Goal: Information Seeking & Learning: Find specific fact

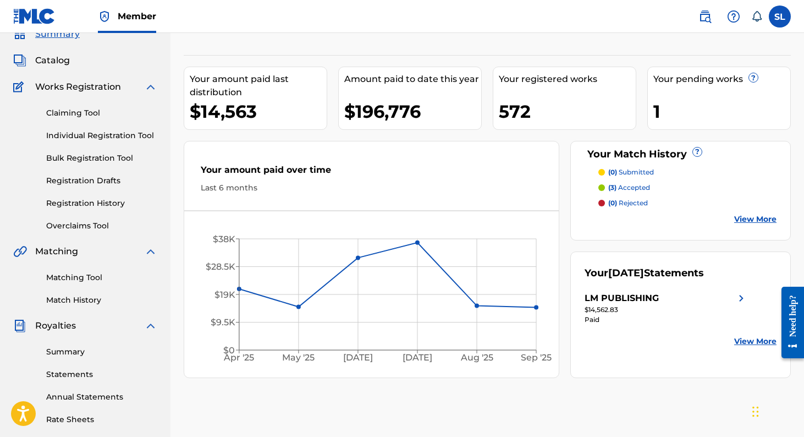
scroll to position [45, 0]
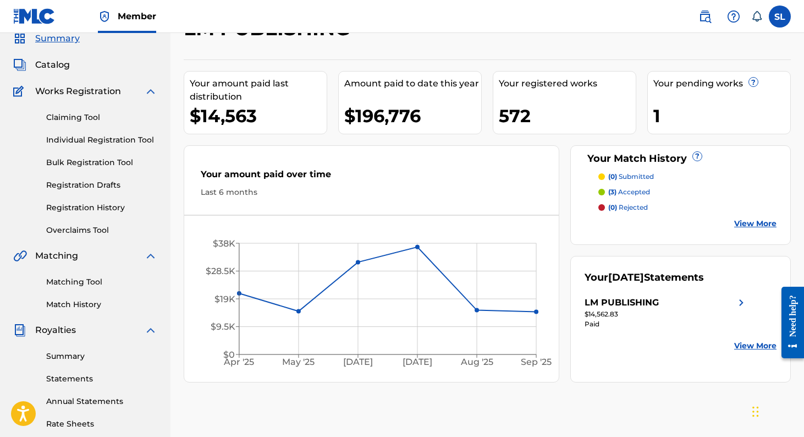
click at [134, 140] on link "Individual Registration Tool" at bounding box center [101, 140] width 111 height 12
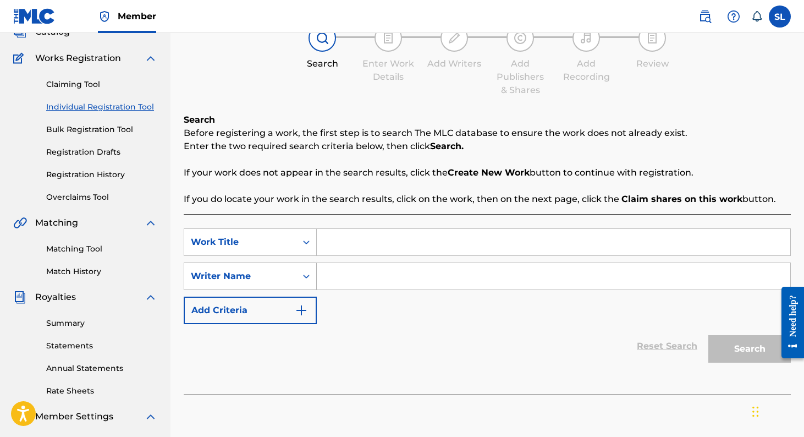
scroll to position [79, 0]
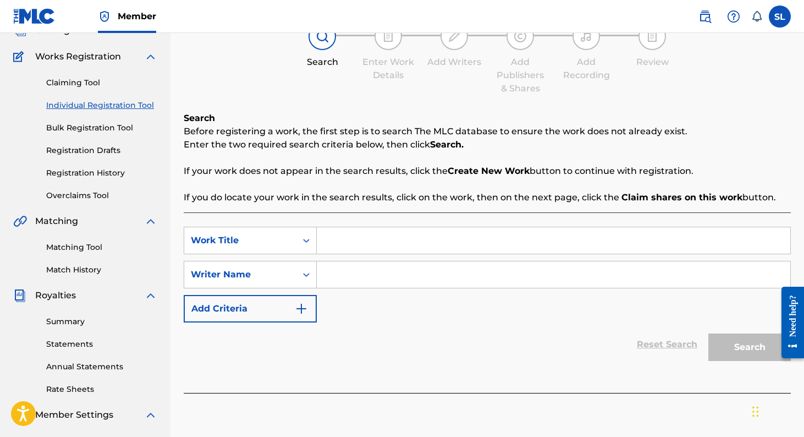
click at [335, 237] on input "Search Form" at bounding box center [554, 240] width 474 height 26
click at [335, 278] on input "Search Form" at bounding box center [554, 274] width 474 height 26
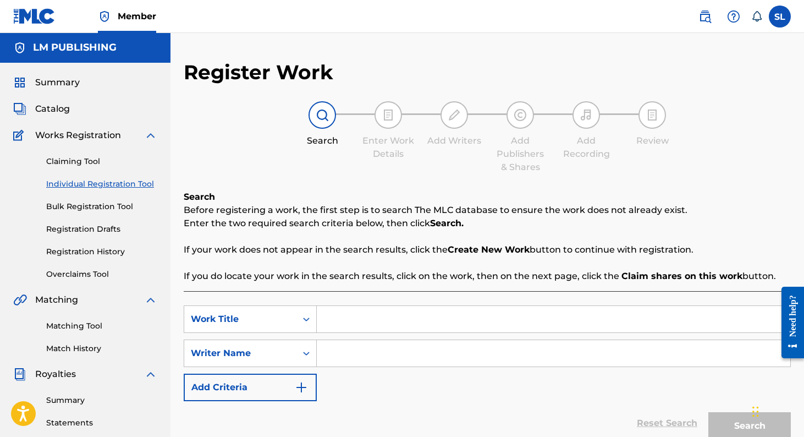
scroll to position [0, 0]
click at [331, 313] on input "Search Form" at bounding box center [554, 319] width 474 height 26
click at [106, 188] on link "Individual Registration Tool" at bounding box center [101, 185] width 111 height 12
click at [343, 349] on input "Search Form" at bounding box center [554, 354] width 474 height 26
type input "g"
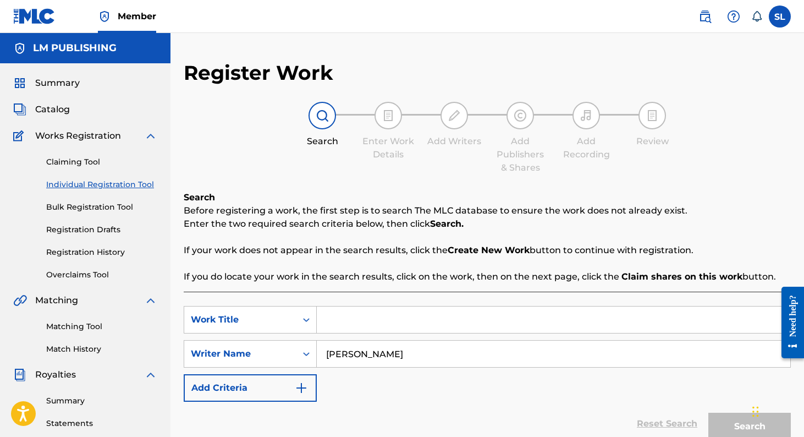
type input "horacio palencia cisneros"
click at [358, 326] on input "Search Form" at bounding box center [554, 319] width 474 height 26
type input "."
click at [714, 419] on button "Search" at bounding box center [750, 427] width 83 height 28
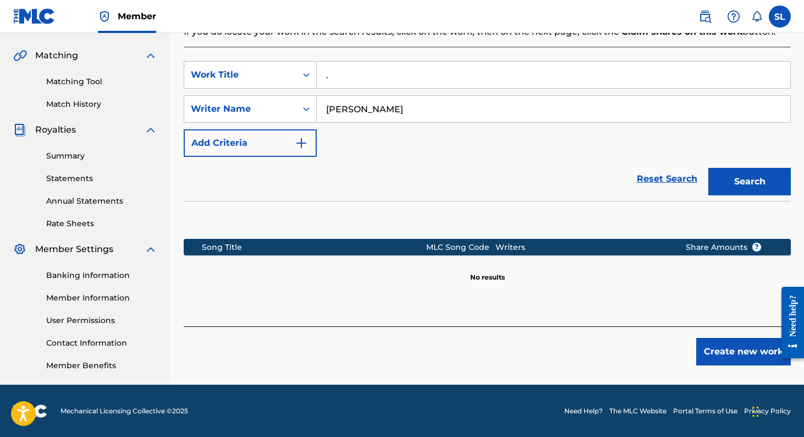
scroll to position [245, 0]
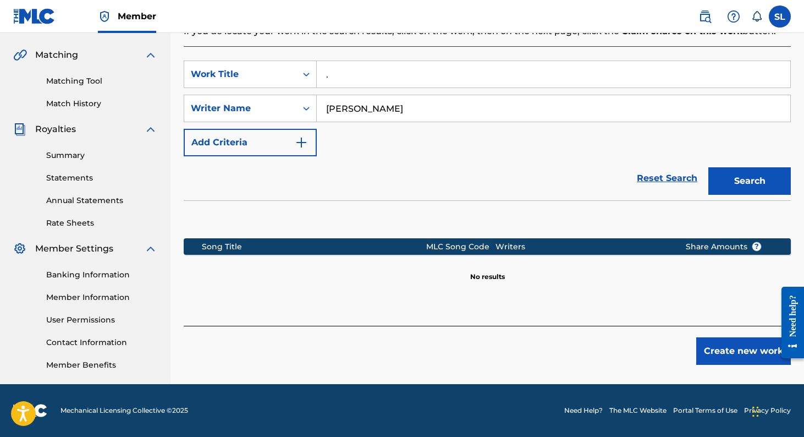
drag, startPoint x: 345, startPoint y: 75, endPoint x: 331, endPoint y: 75, distance: 14.3
click at [342, 75] on input "." at bounding box center [554, 74] width 474 height 26
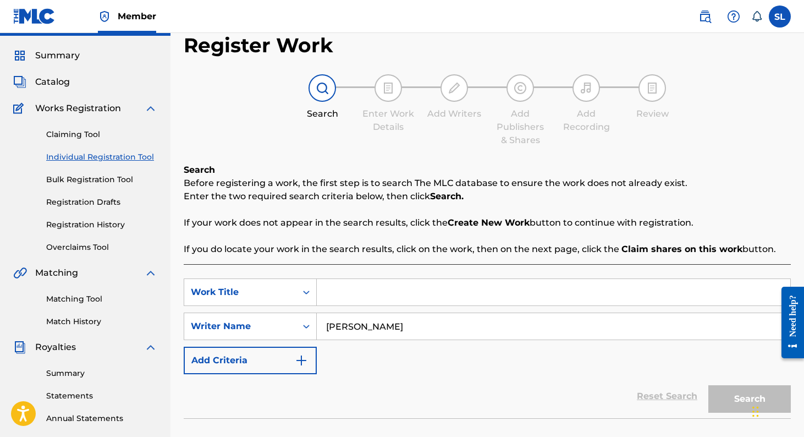
scroll to position [24, 0]
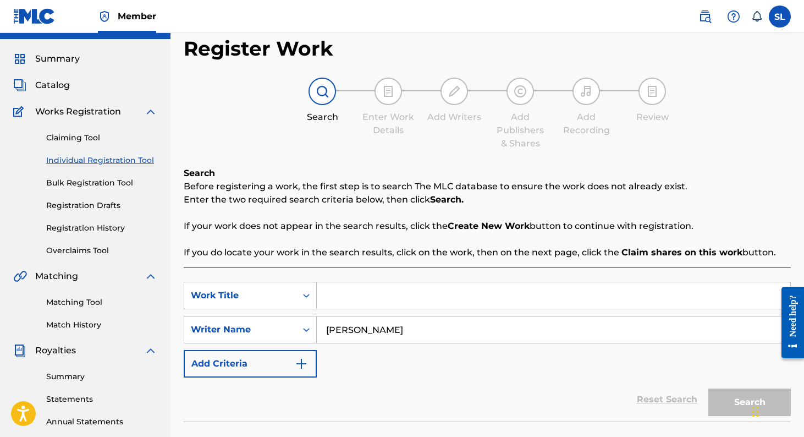
click at [133, 163] on link "Individual Registration Tool" at bounding box center [101, 161] width 111 height 12
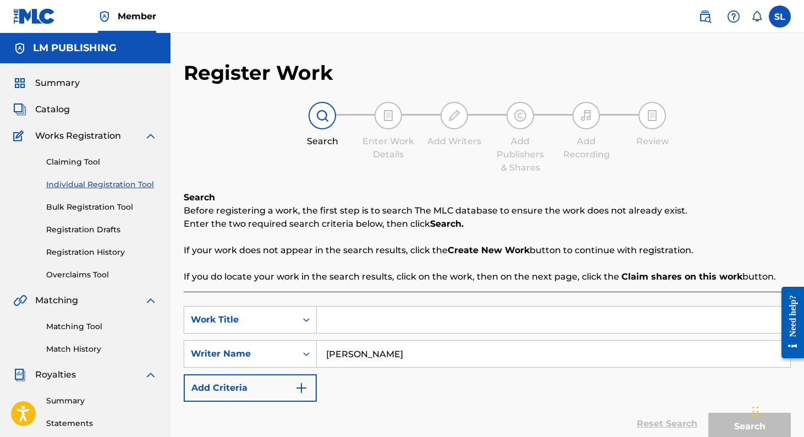
click at [114, 228] on link "Registration Drafts" at bounding box center [101, 230] width 111 height 12
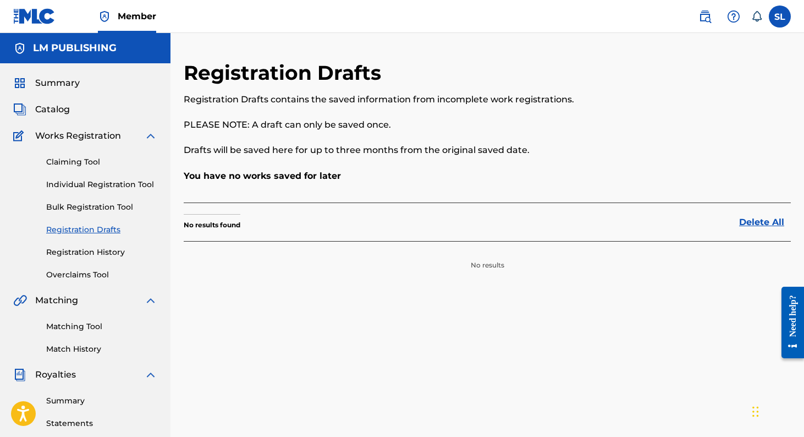
click at [109, 249] on link "Registration History" at bounding box center [101, 253] width 111 height 12
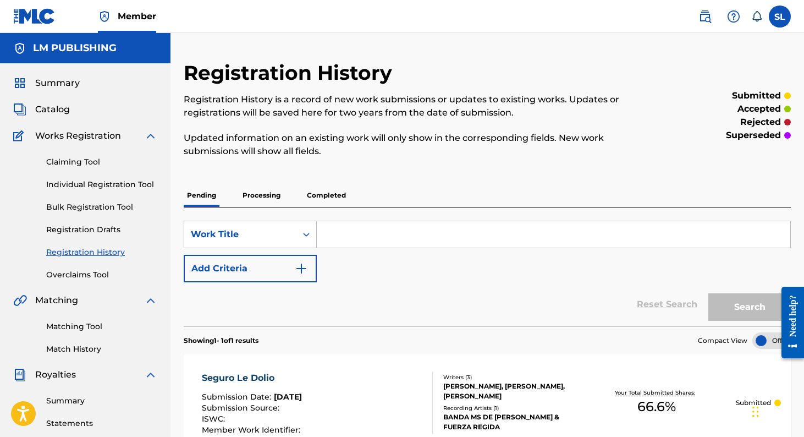
click at [275, 185] on p "Processing" at bounding box center [261, 195] width 45 height 23
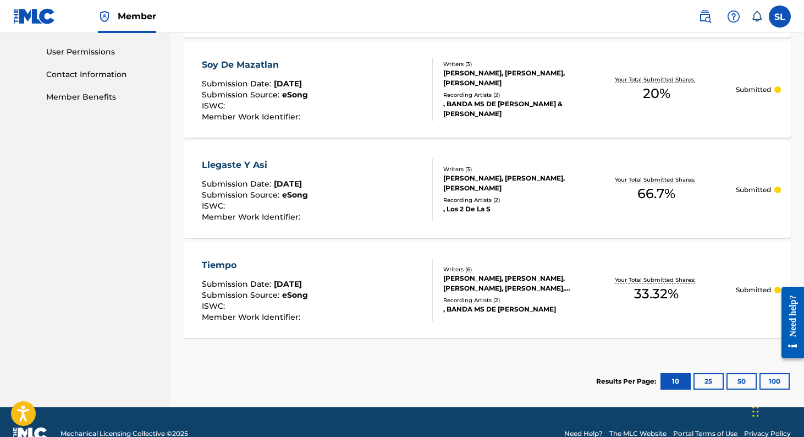
scroll to position [514, 0]
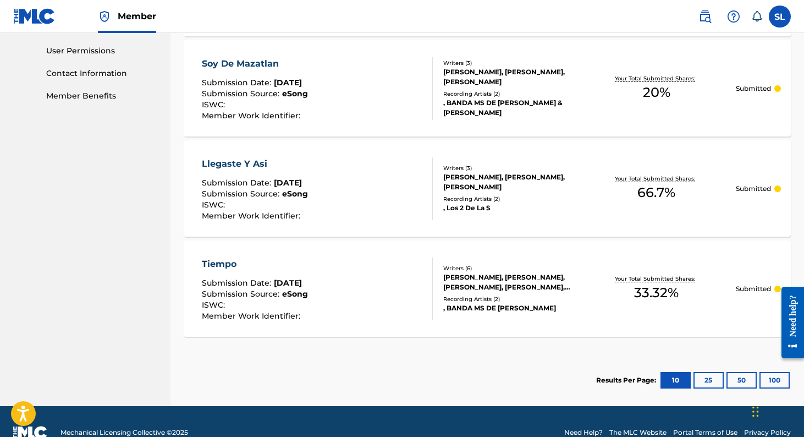
click at [710, 375] on button "25" at bounding box center [709, 380] width 30 height 17
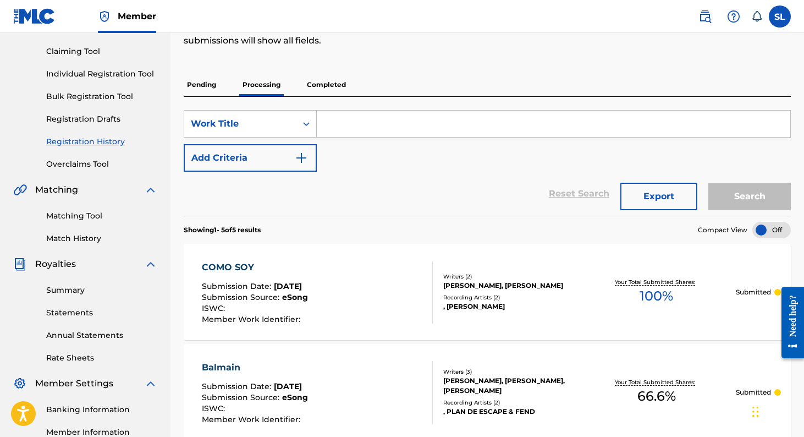
scroll to position [0, 0]
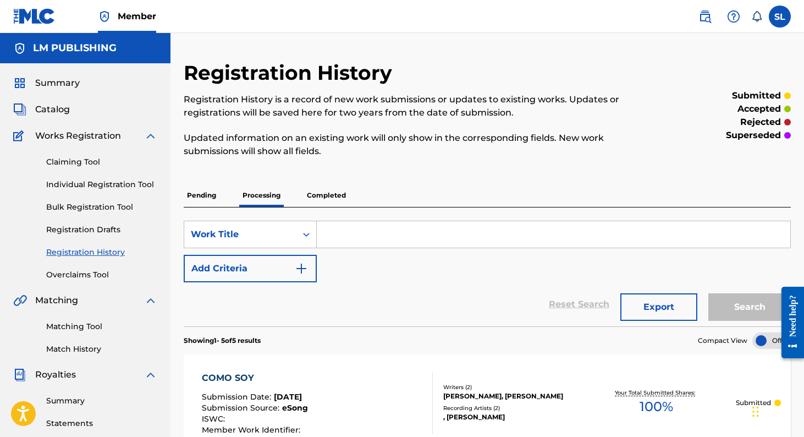
click at [339, 194] on p "Completed" at bounding box center [327, 195] width 46 height 23
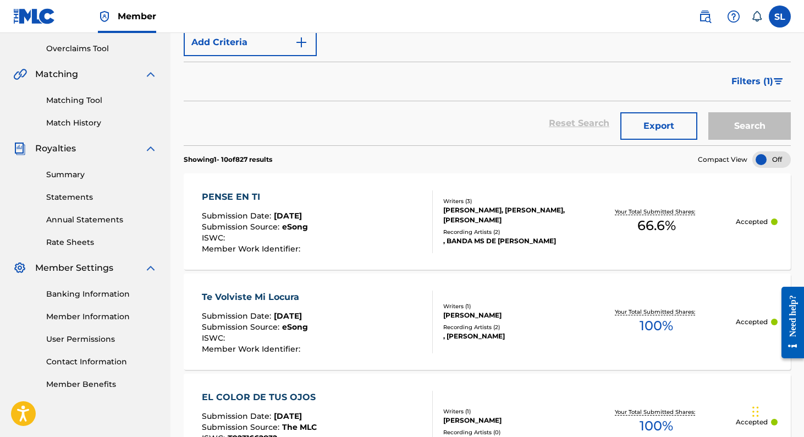
scroll to position [251, 0]
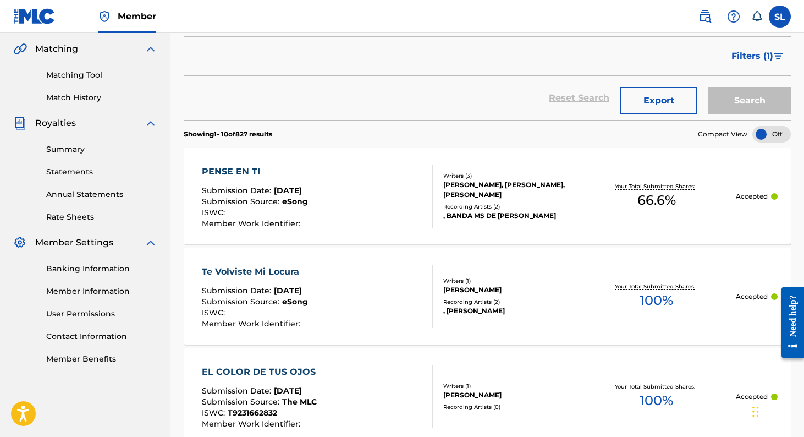
click at [235, 169] on div "PENSE EN TI" at bounding box center [255, 171] width 106 height 13
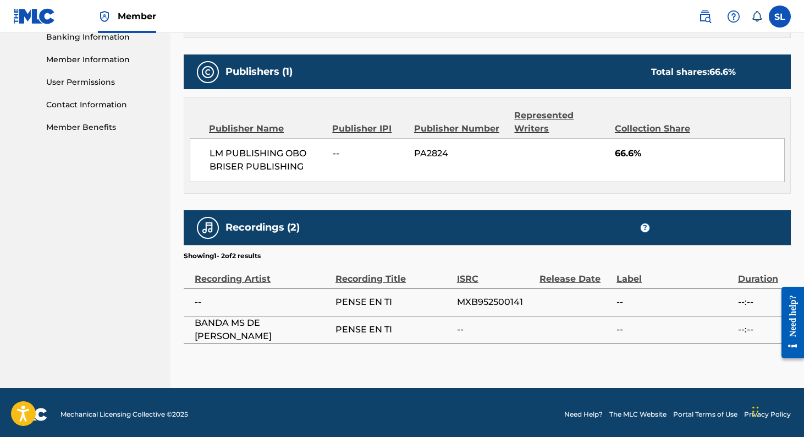
scroll to position [485, 0]
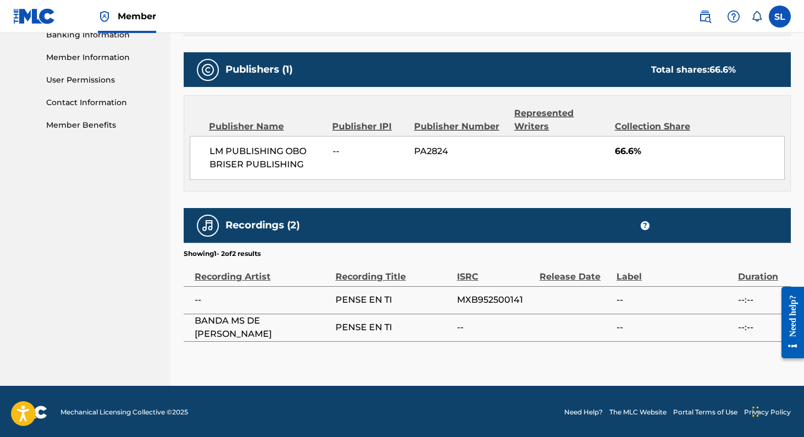
click at [377, 311] on td "PENSE EN TI" at bounding box center [397, 300] width 122 height 28
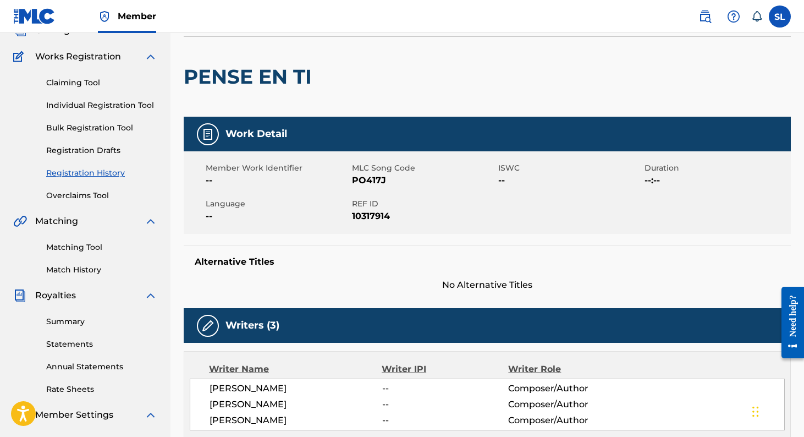
scroll to position [0, 0]
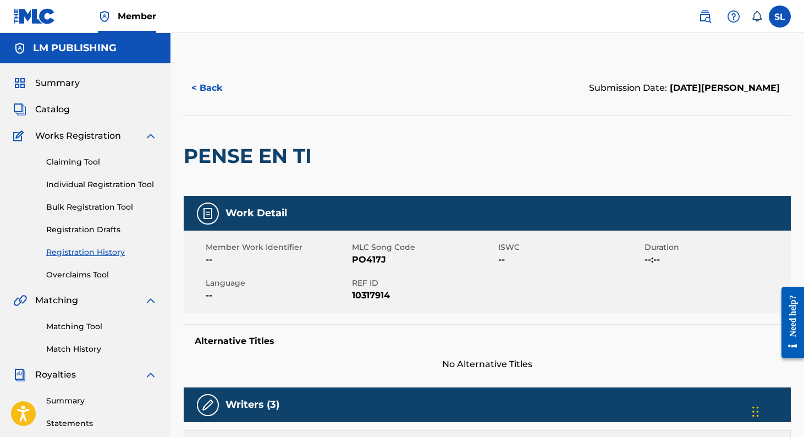
click at [193, 86] on button "< Back" at bounding box center [217, 88] width 66 height 28
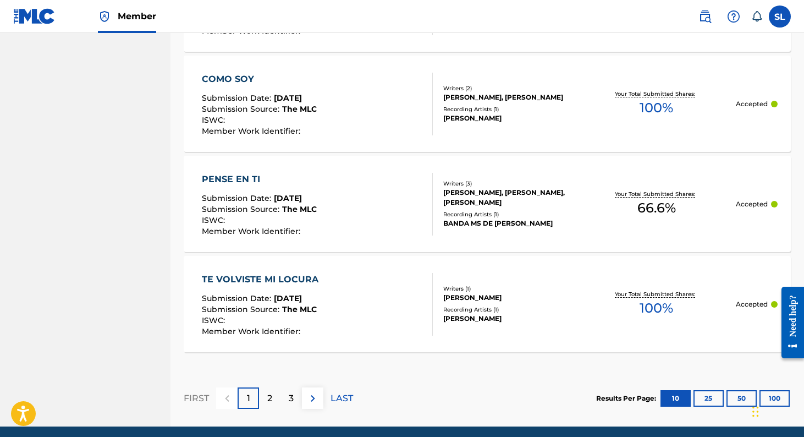
scroll to position [1047, 0]
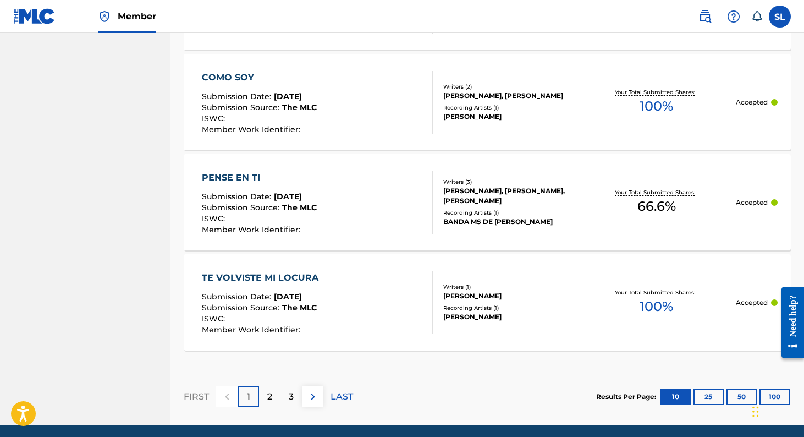
click at [311, 398] on img at bounding box center [312, 396] width 13 height 13
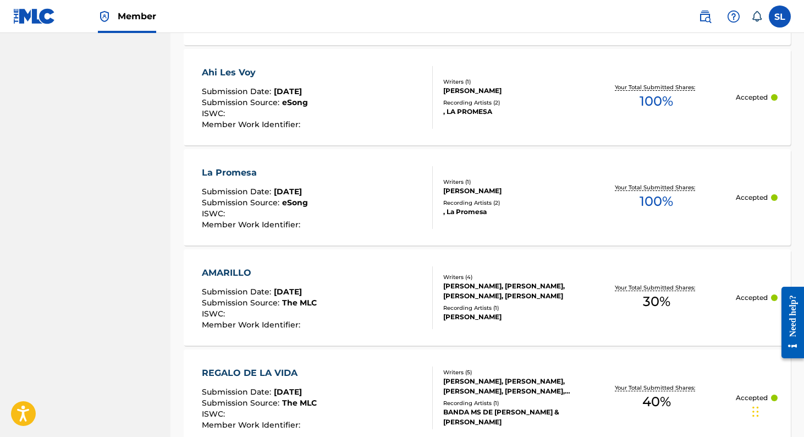
scroll to position [837, 0]
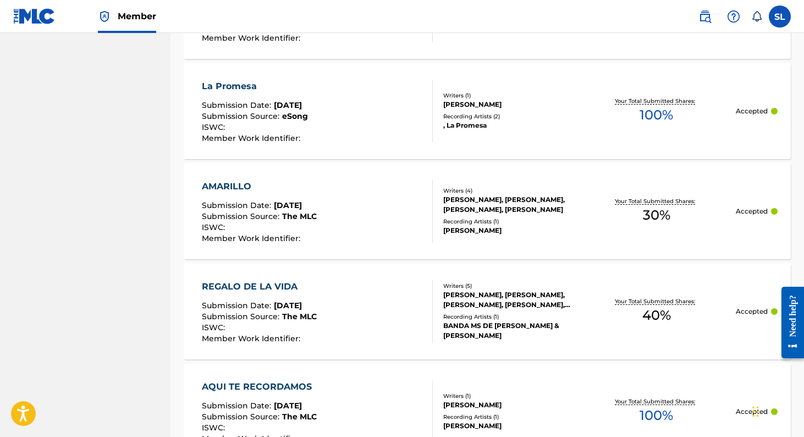
click at [273, 286] on div "REGALO DE LA VIDA" at bounding box center [259, 286] width 115 height 13
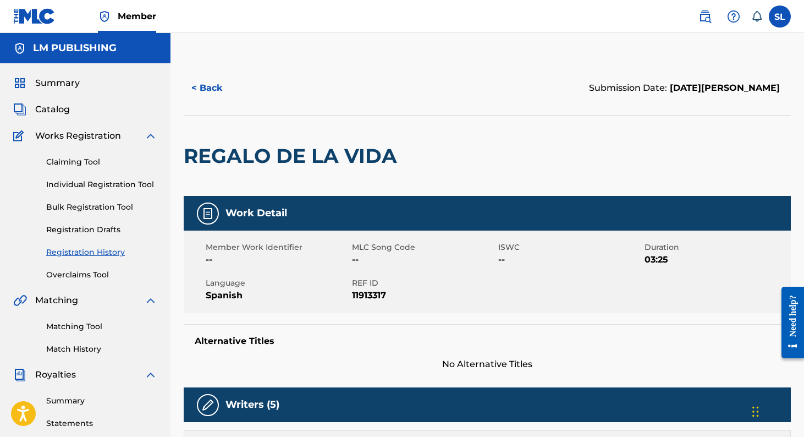
click at [92, 188] on link "Individual Registration Tool" at bounding box center [101, 185] width 111 height 12
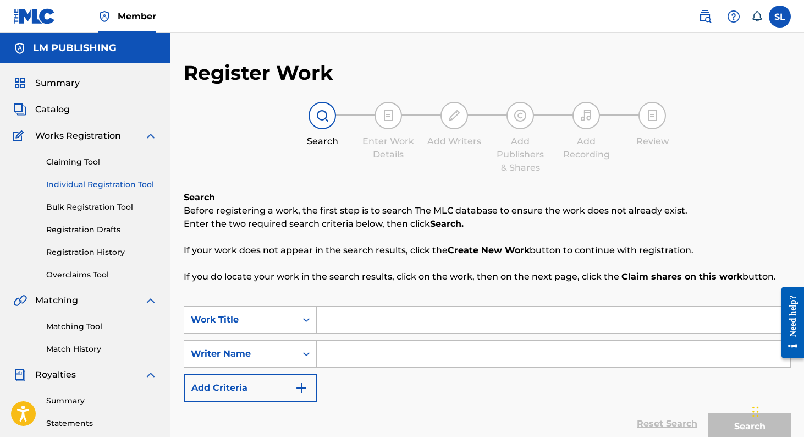
click at [339, 324] on input "Search Form" at bounding box center [554, 319] width 474 height 26
type input "diganme aferrado"
click at [338, 362] on input "Search Form" at bounding box center [554, 354] width 474 height 26
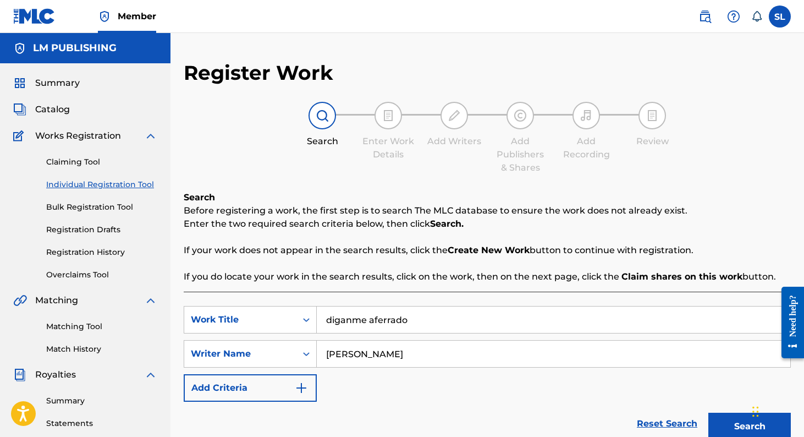
type input "horacio"
click at [709, 413] on button "Search" at bounding box center [750, 427] width 83 height 28
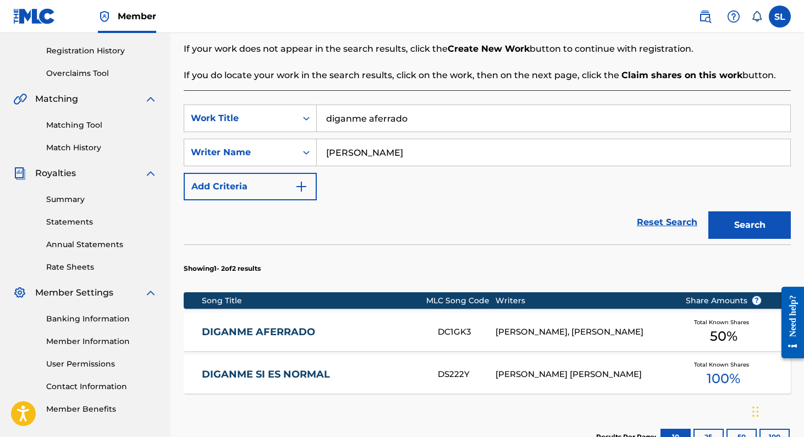
scroll to position [216, 0]
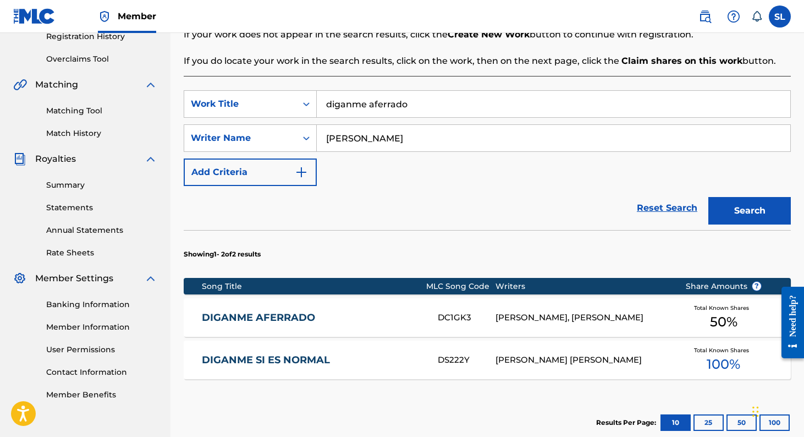
click at [291, 316] on link "DIGANME AFERRADO" at bounding box center [312, 317] width 221 height 13
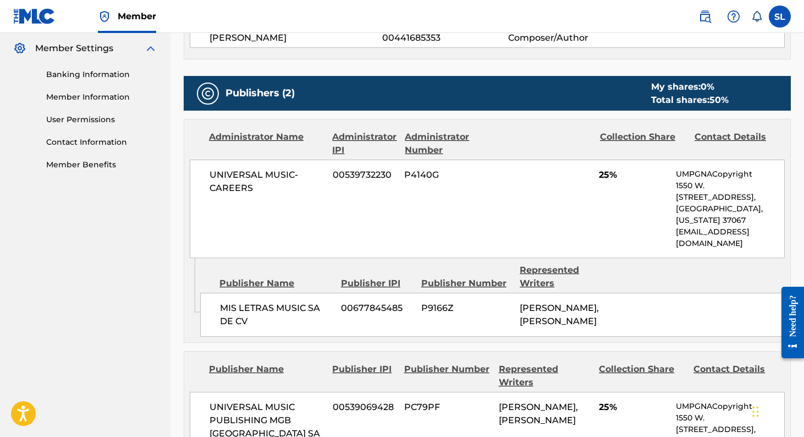
scroll to position [461, 0]
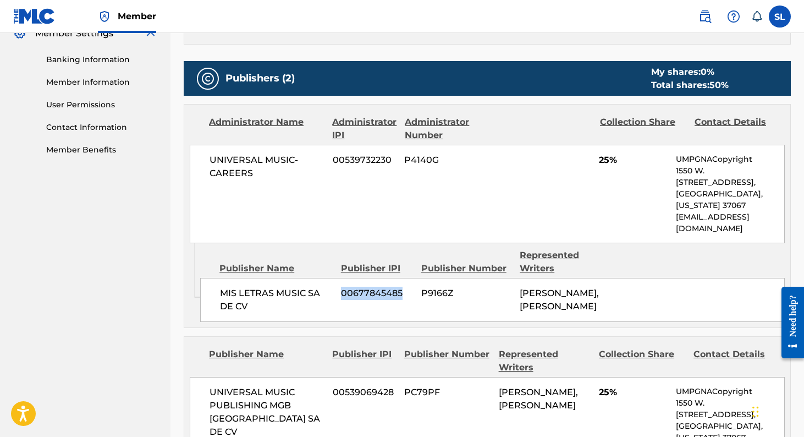
drag, startPoint x: 401, startPoint y: 269, endPoint x: 341, endPoint y: 268, distance: 60.0
click at [341, 287] on span "00677845485" at bounding box center [377, 293] width 72 height 13
copy span "00677845485"
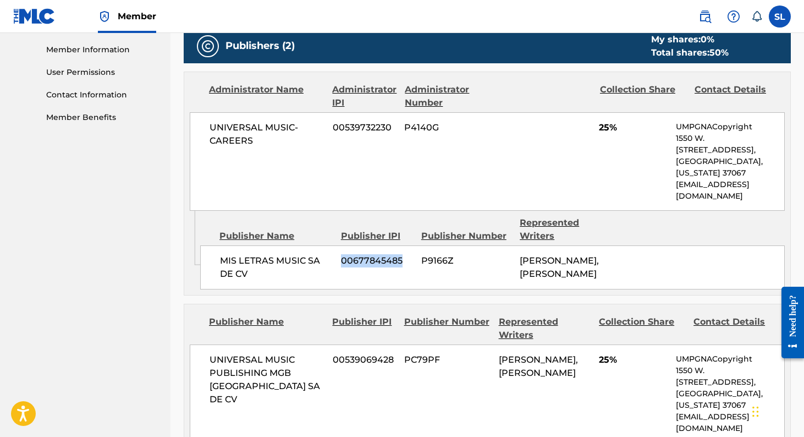
scroll to position [496, 0]
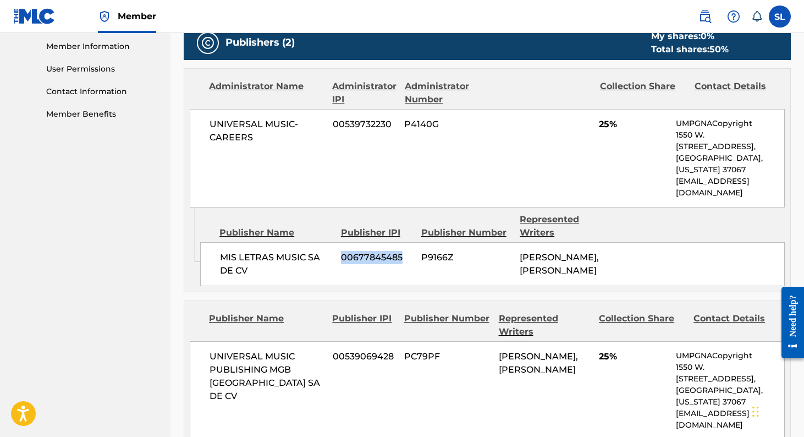
copy span "00677845485"
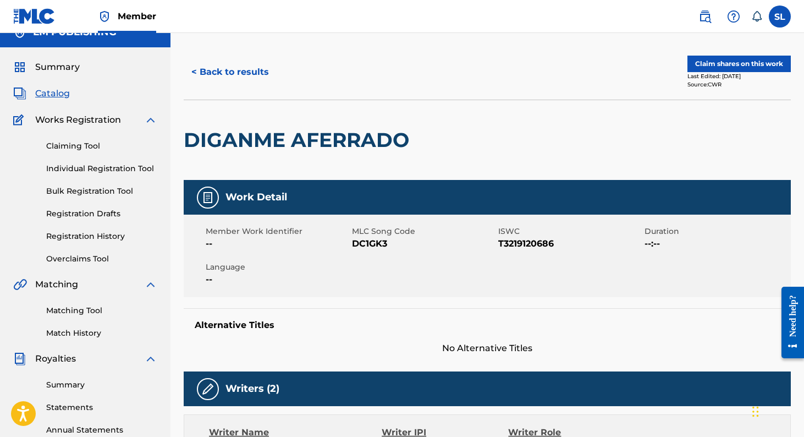
scroll to position [0, 0]
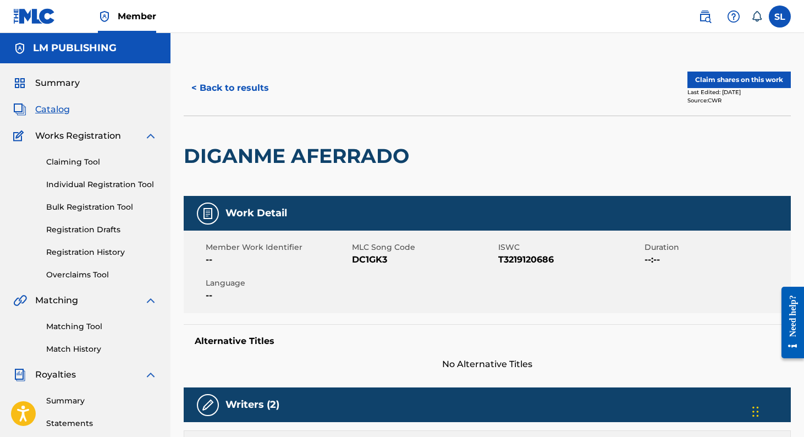
click at [103, 181] on link "Individual Registration Tool" at bounding box center [101, 185] width 111 height 12
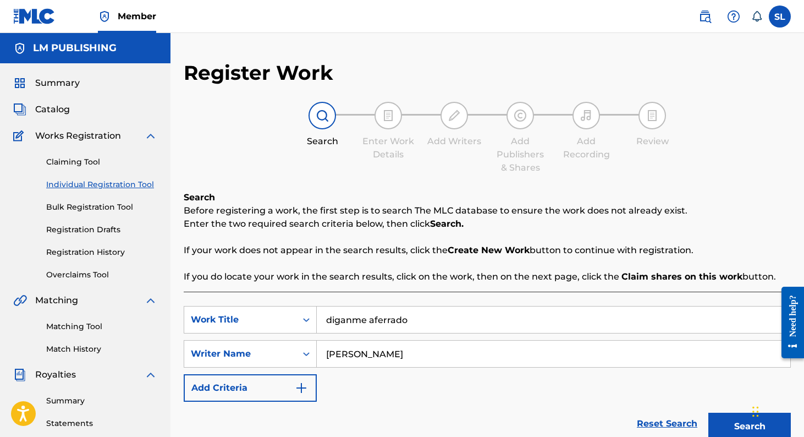
click at [90, 228] on link "Registration Drafts" at bounding box center [101, 230] width 111 height 12
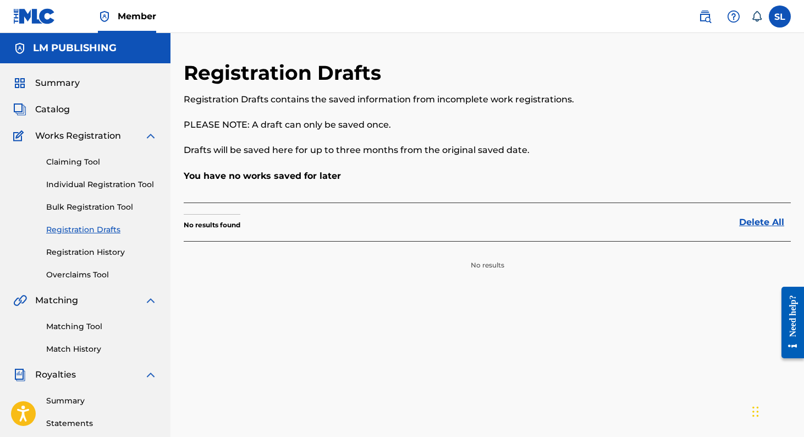
click at [91, 247] on link "Registration History" at bounding box center [101, 253] width 111 height 12
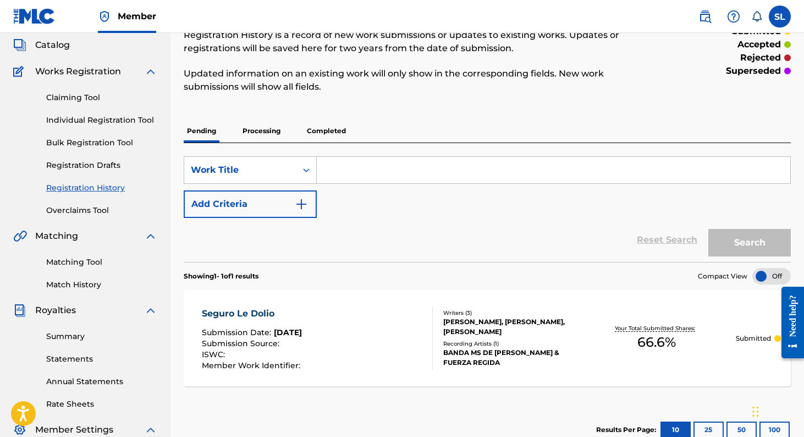
scroll to position [94, 0]
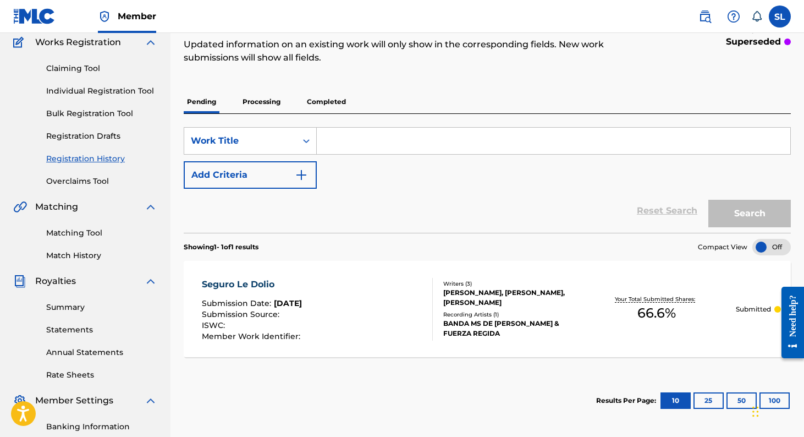
click at [264, 282] on div "Seguro Le Dolio" at bounding box center [252, 284] width 101 height 13
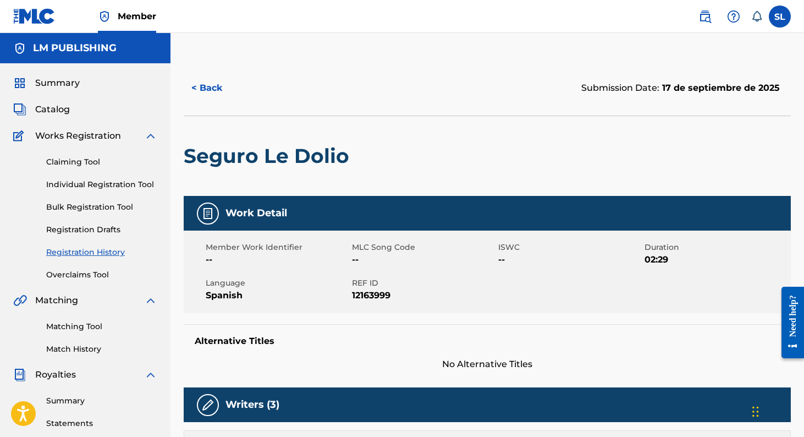
click at [105, 57] on div "LM PUBLISHING" at bounding box center [85, 48] width 171 height 30
click at [100, 47] on h5 "LM PUBLISHING" at bounding box center [75, 48] width 84 height 13
click at [67, 143] on div "Claiming Tool Individual Registration Tool Bulk Registration Tool Registration …" at bounding box center [85, 212] width 144 height 138
click at [74, 181] on link "Individual Registration Tool" at bounding box center [101, 185] width 111 height 12
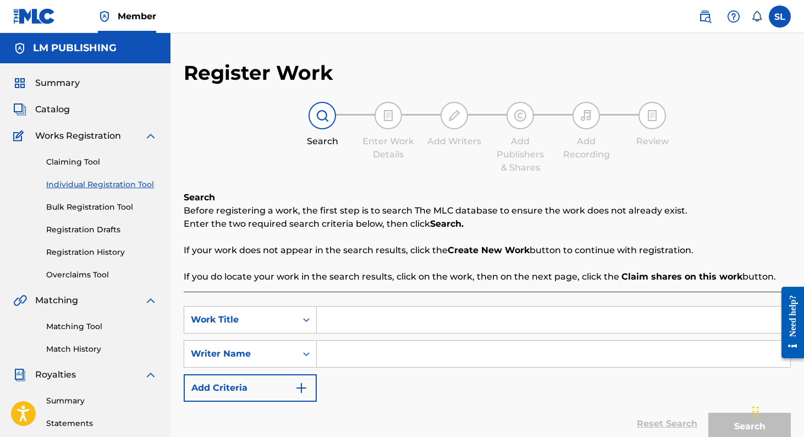
click at [100, 236] on div "Claiming Tool Individual Registration Tool Bulk Registration Tool Registration …" at bounding box center [85, 212] width 144 height 138
click at [100, 235] on link "Registration Drafts" at bounding box center [101, 230] width 111 height 12
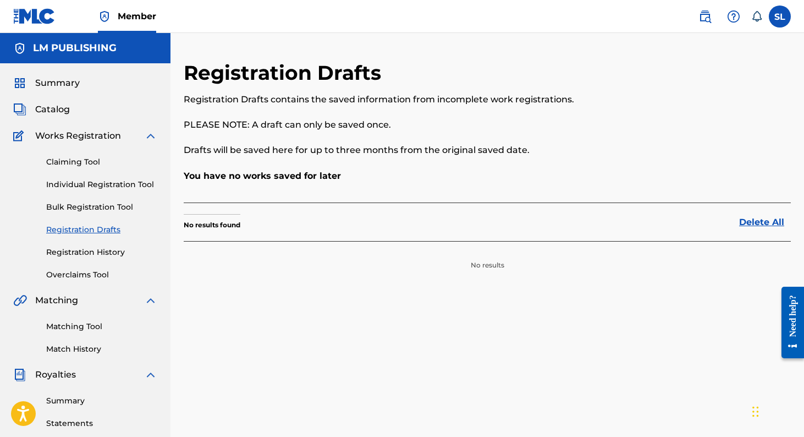
click at [97, 189] on link "Individual Registration Tool" at bounding box center [101, 185] width 111 height 12
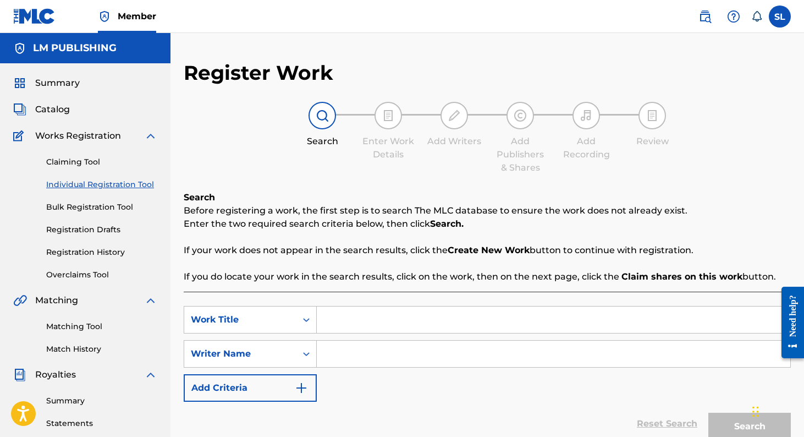
click at [351, 328] on input "Search Form" at bounding box center [554, 319] width 474 height 26
type input "segun tu"
click at [351, 361] on input "Search Form" at bounding box center [554, 354] width 474 height 26
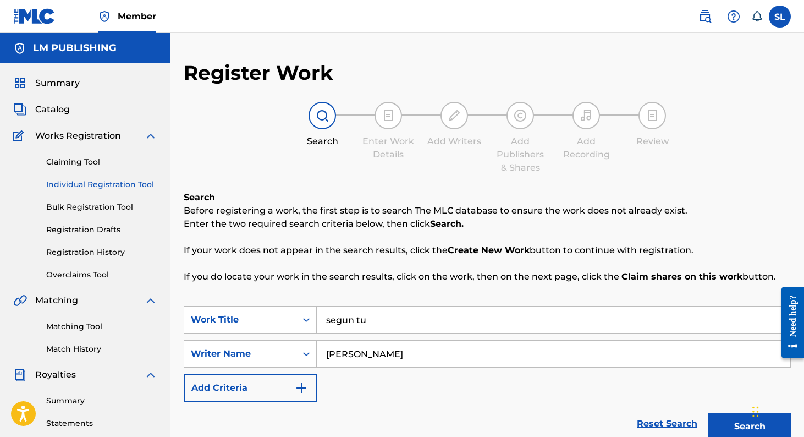
click at [709, 413] on button "Search" at bounding box center [750, 427] width 83 height 28
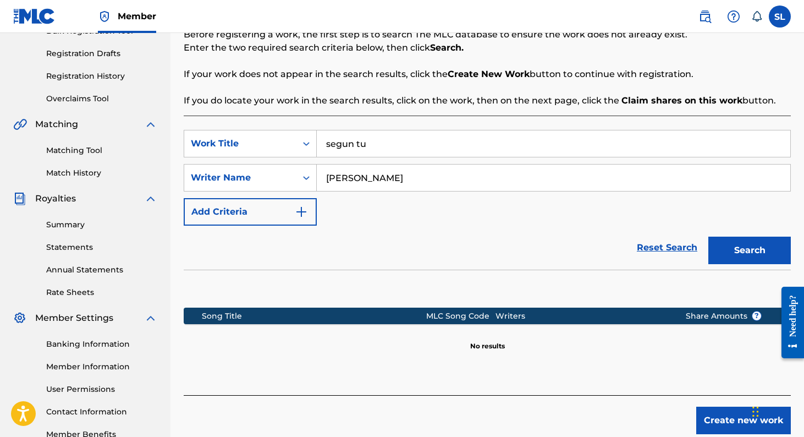
scroll to position [245, 0]
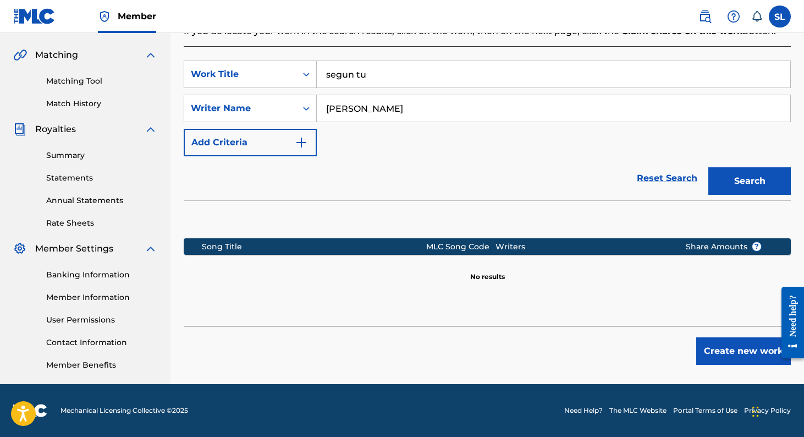
type input "horacio"
click at [709, 167] on button "Search" at bounding box center [750, 181] width 83 height 28
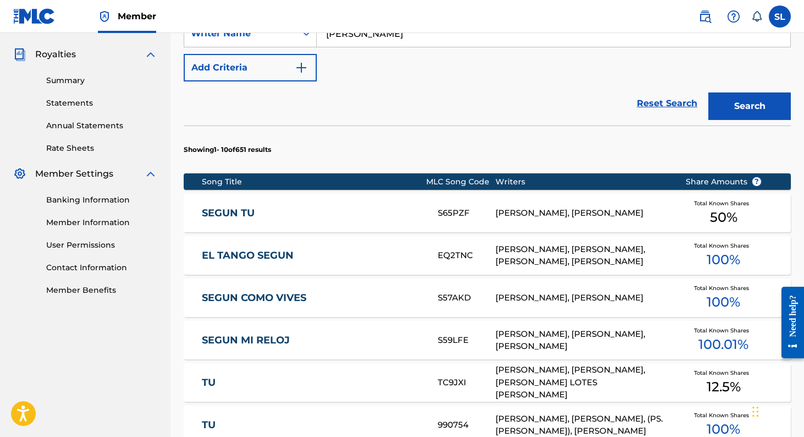
scroll to position [324, 0]
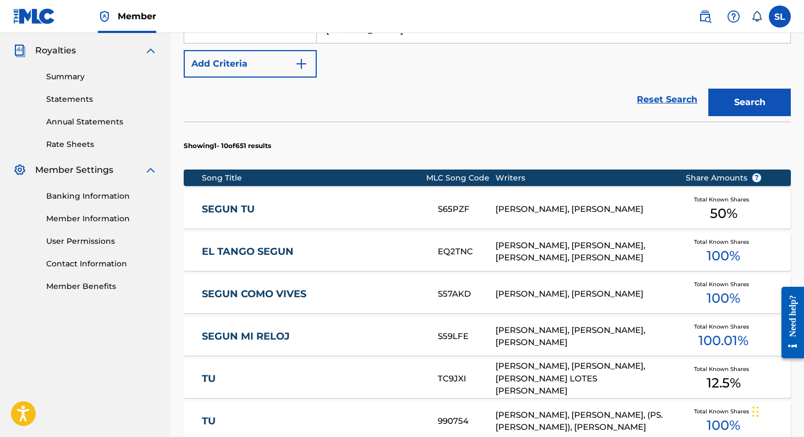
click at [244, 207] on link "SEGUN TU" at bounding box center [312, 209] width 221 height 13
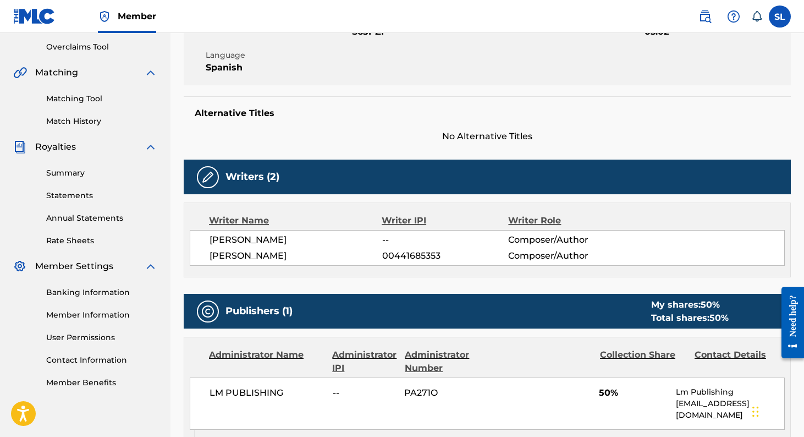
scroll to position [226, 0]
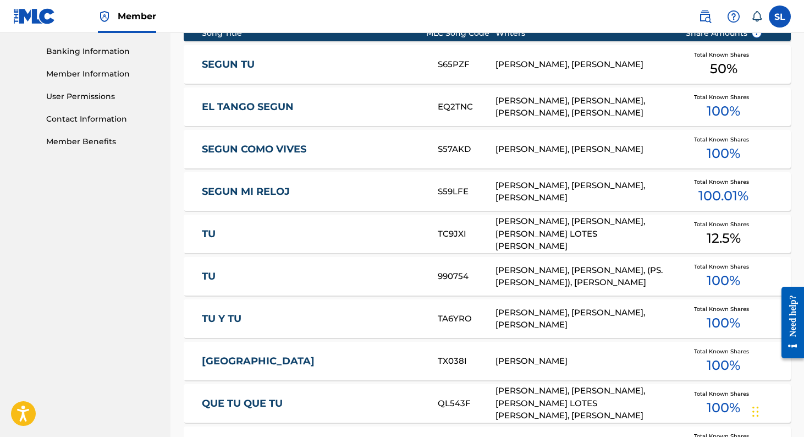
scroll to position [689, 0]
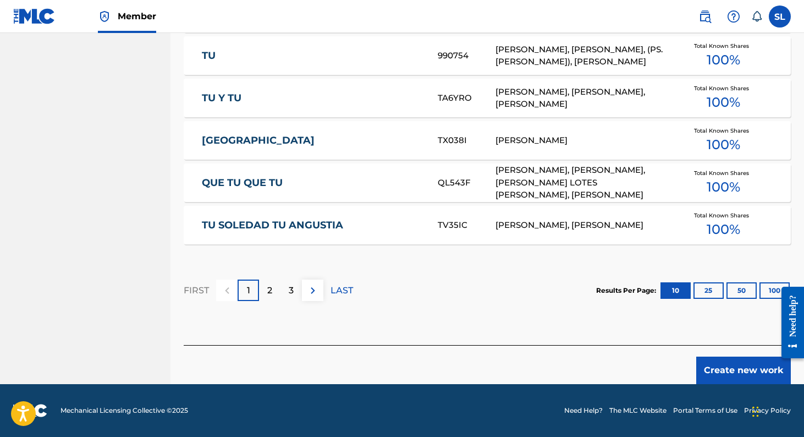
click at [263, 292] on div "2" at bounding box center [269, 290] width 21 height 21
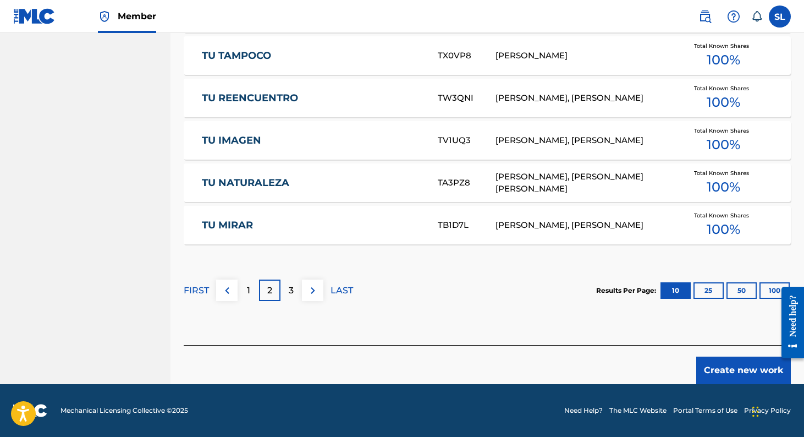
click at [287, 287] on div "3" at bounding box center [291, 290] width 21 height 21
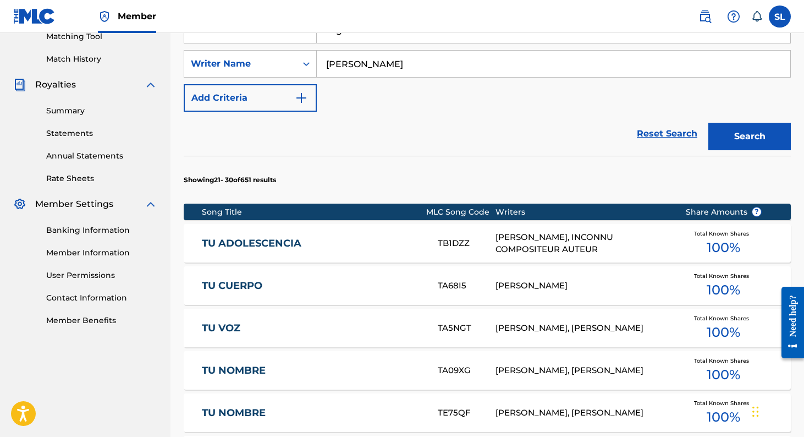
scroll to position [266, 0]
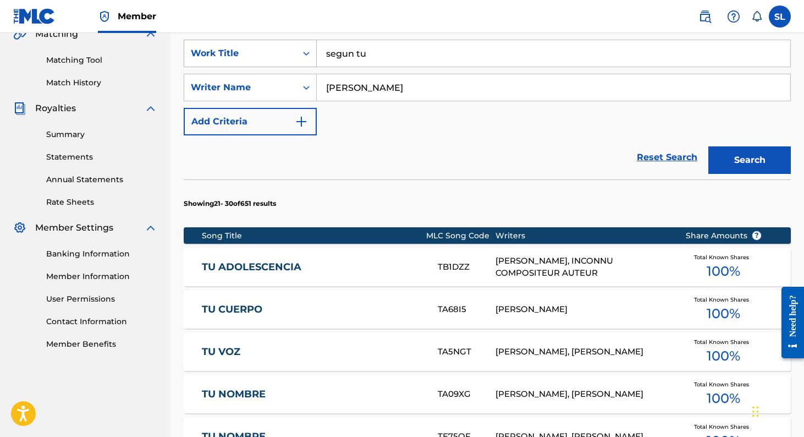
drag, startPoint x: 377, startPoint y: 59, endPoint x: 277, endPoint y: 59, distance: 100.7
click at [277, 59] on div "SearchWithCriteria6003bfd4-b008-4ded-9fcf-21f665c7204f Work Title segun tu" at bounding box center [487, 54] width 607 height 28
drag, startPoint x: 386, startPoint y: 58, endPoint x: 304, endPoint y: 56, distance: 82.0
click at [304, 57] on div "SearchWithCriteria6003bfd4-b008-4ded-9fcf-21f665c7204f Work Title segun tu segu…" at bounding box center [487, 54] width 607 height 28
type input "tu perfume"
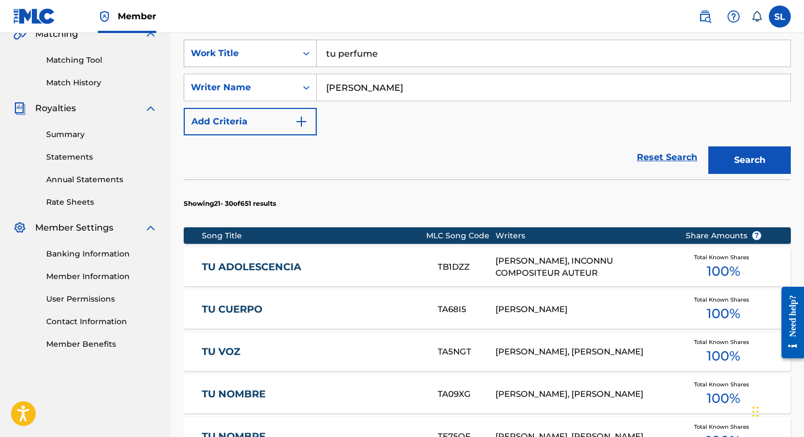
click at [709, 146] on button "Search" at bounding box center [750, 160] width 83 height 28
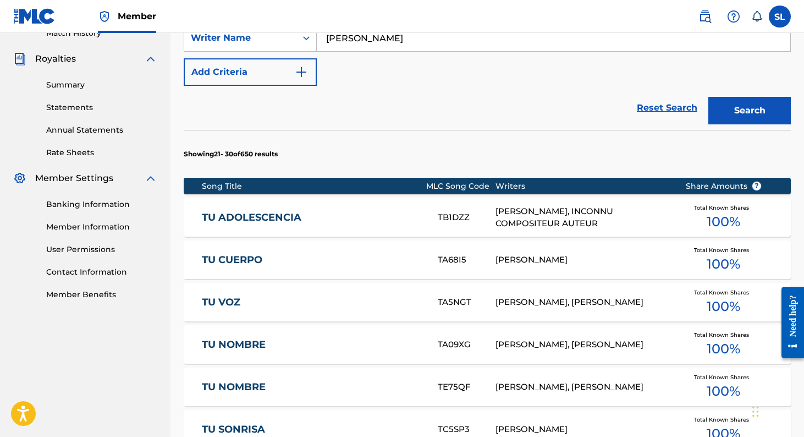
scroll to position [689, 0]
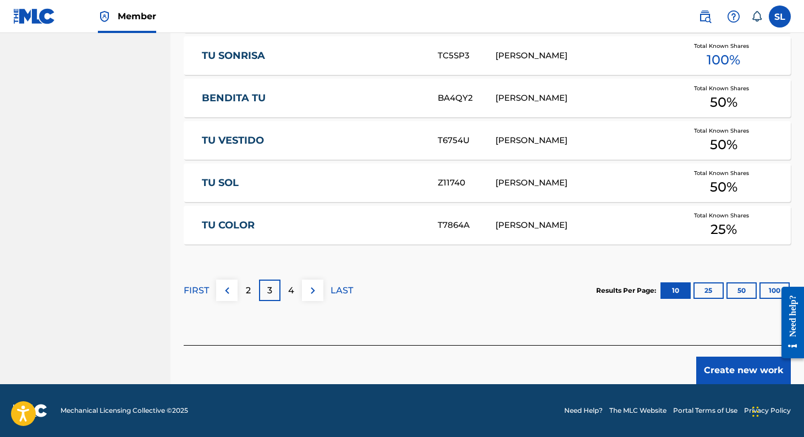
click at [235, 292] on button at bounding box center [226, 290] width 21 height 21
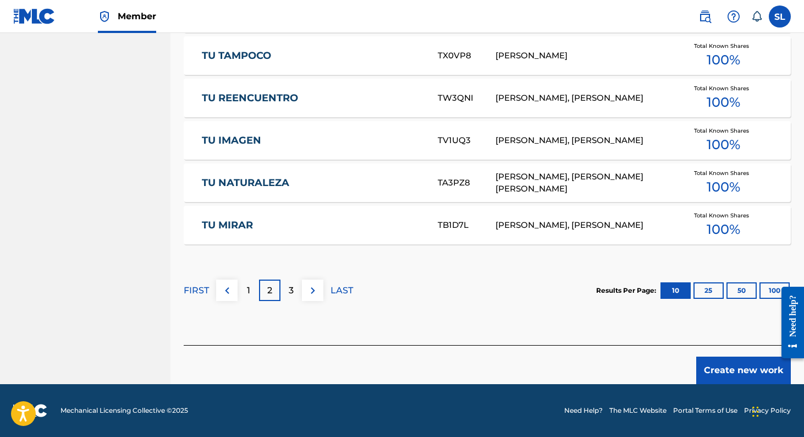
click at [235, 292] on button at bounding box center [226, 290] width 21 height 21
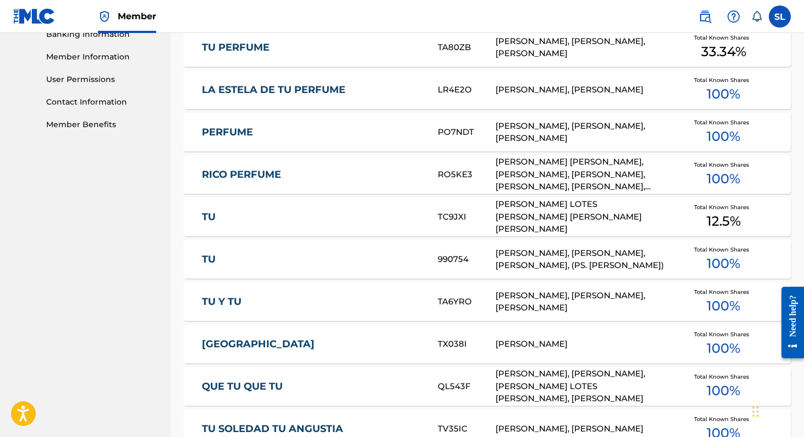
scroll to position [388, 0]
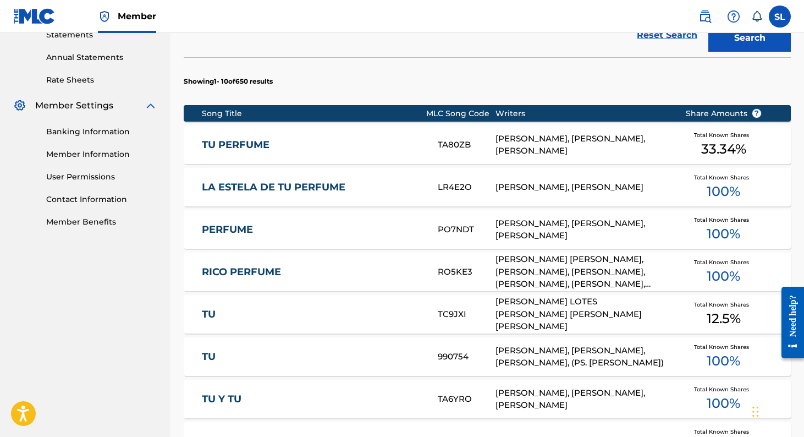
click at [256, 146] on link "TU PERFUME" at bounding box center [312, 145] width 221 height 13
